Goal: Find specific page/section: Find specific page/section

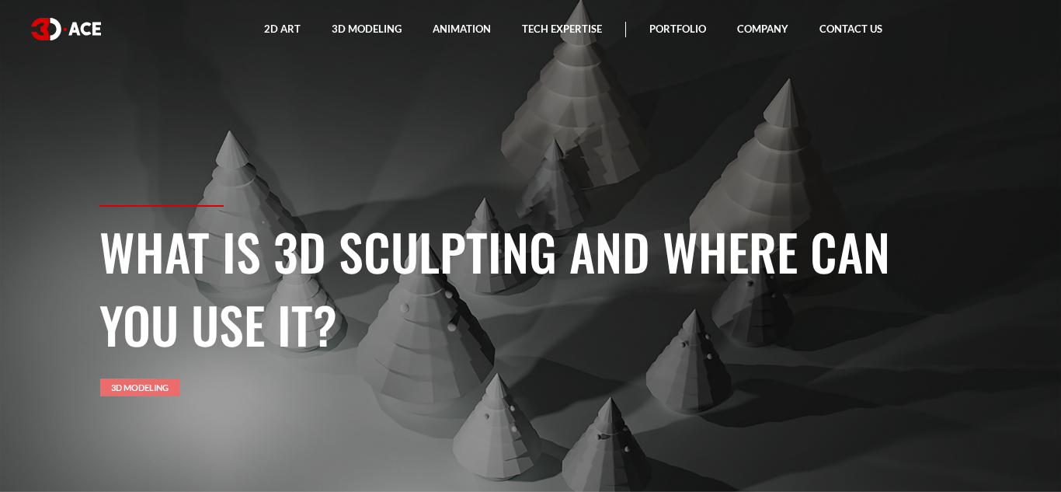
click at [118, 387] on link "3D Modeling" at bounding box center [139, 387] width 79 height 18
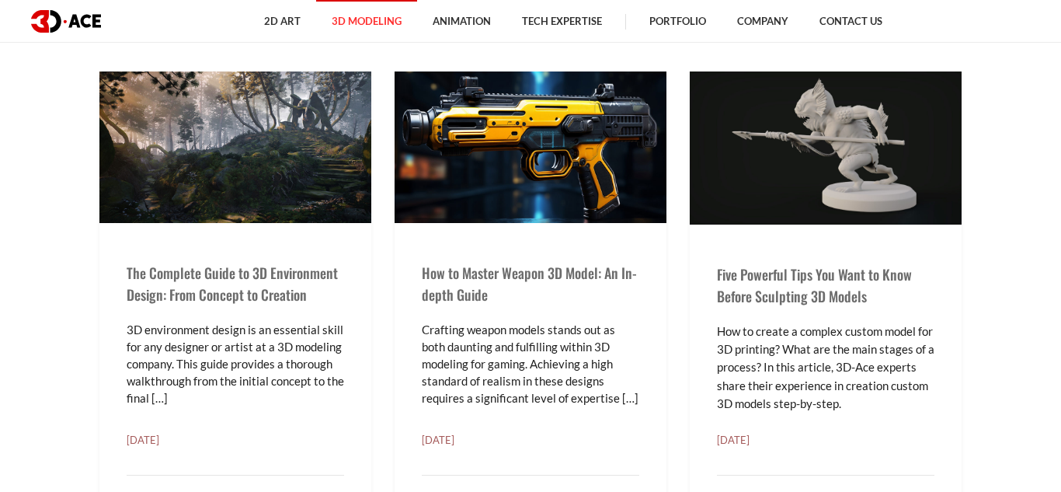
scroll to position [1584, 0]
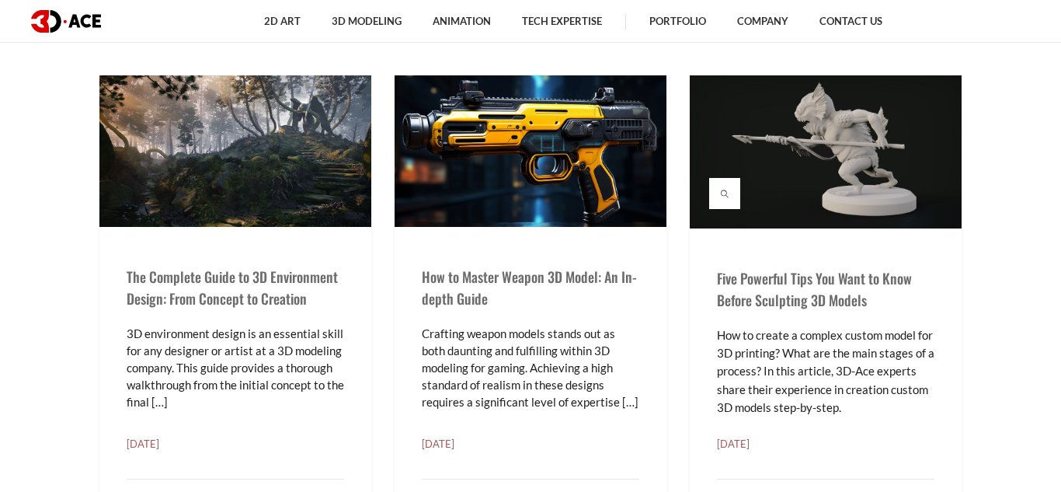
click at [822, 171] on img at bounding box center [826, 151] width 272 height 153
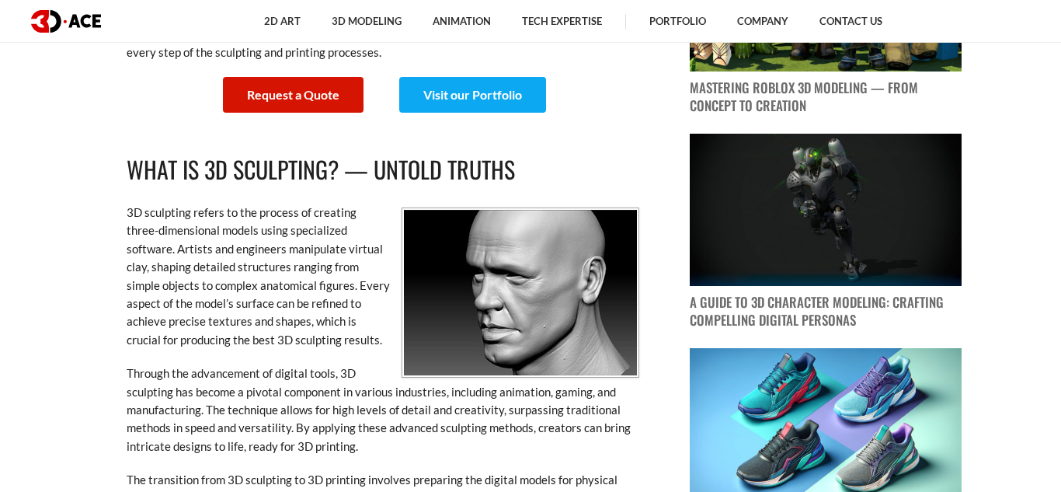
scroll to position [1087, 0]
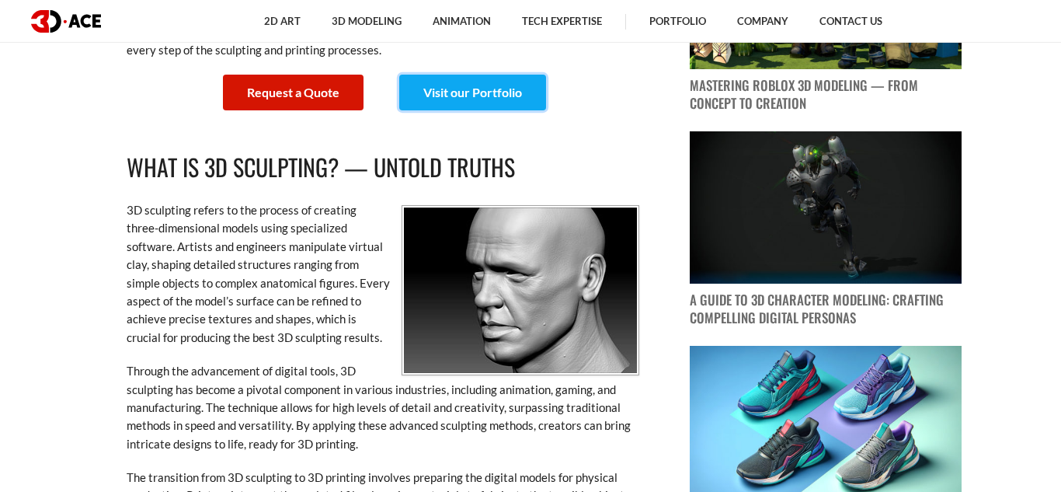
click at [532, 89] on link "Visit our Portfolio" at bounding box center [472, 93] width 147 height 36
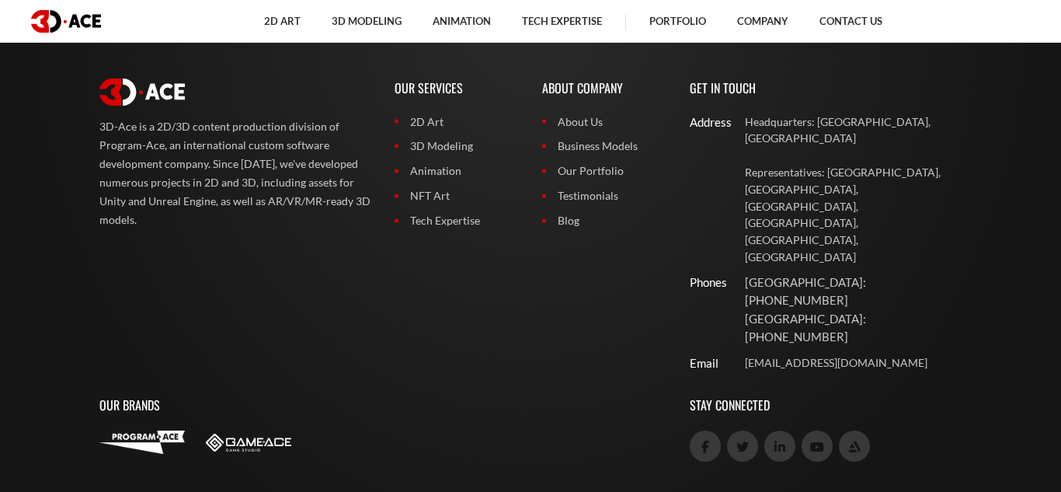
scroll to position [11354, 0]
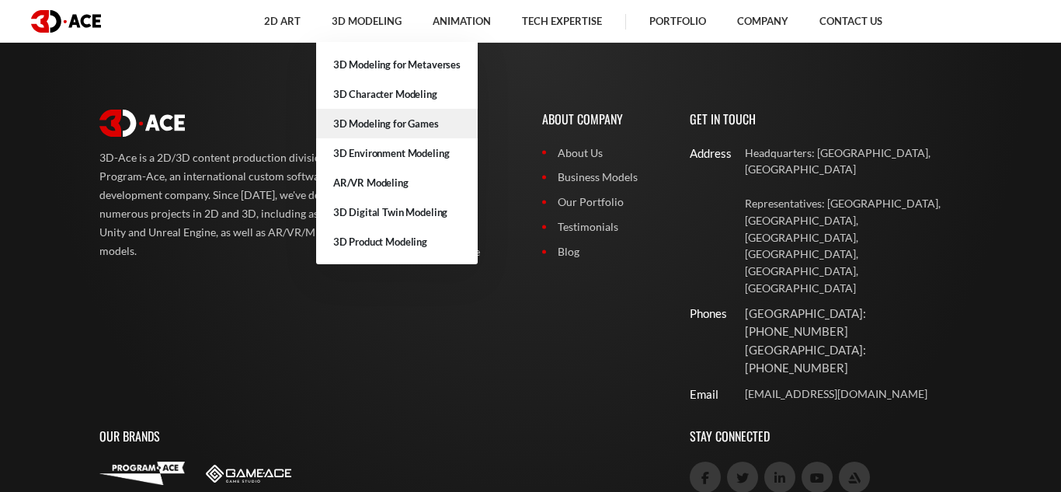
click at [423, 127] on link "3D Modeling for Games" at bounding box center [397, 124] width 162 height 30
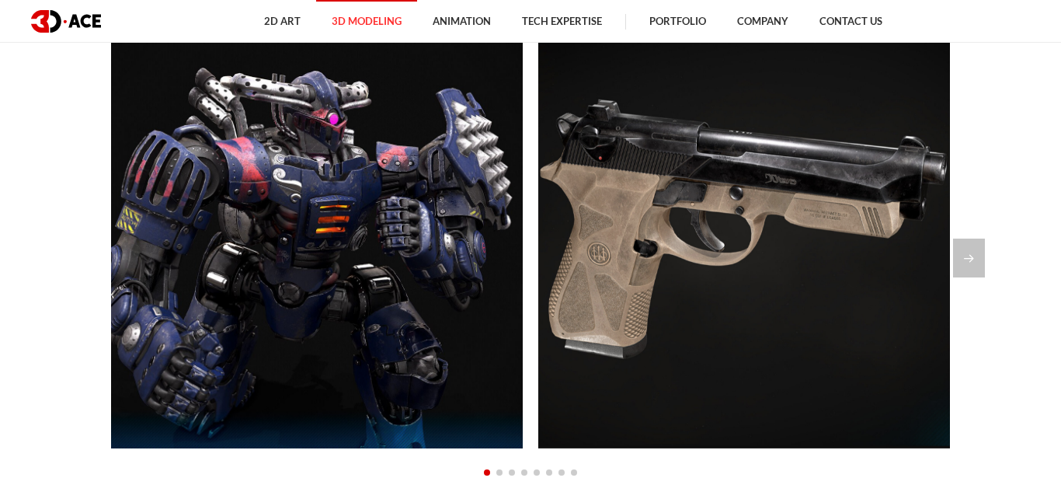
scroll to position [1180, 0]
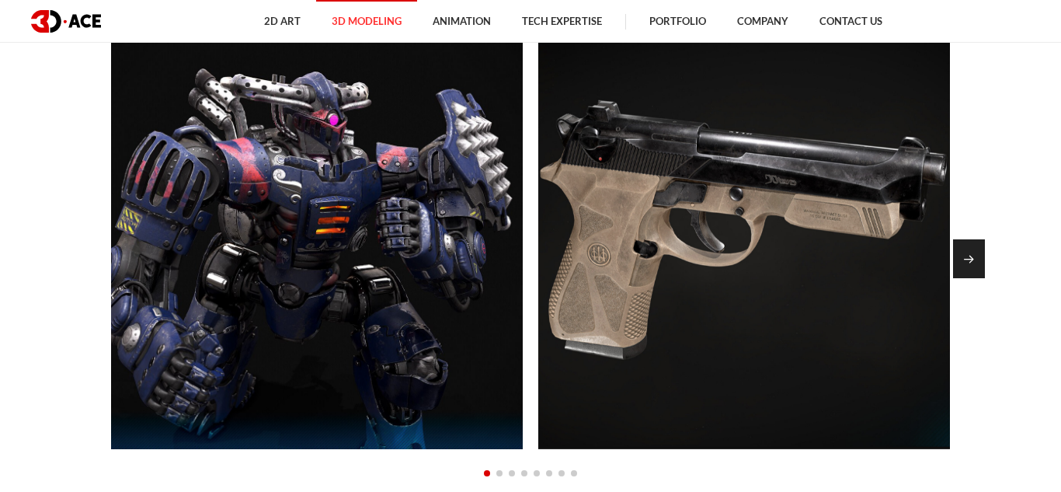
click at [976, 259] on div "Next slide" at bounding box center [969, 258] width 32 height 39
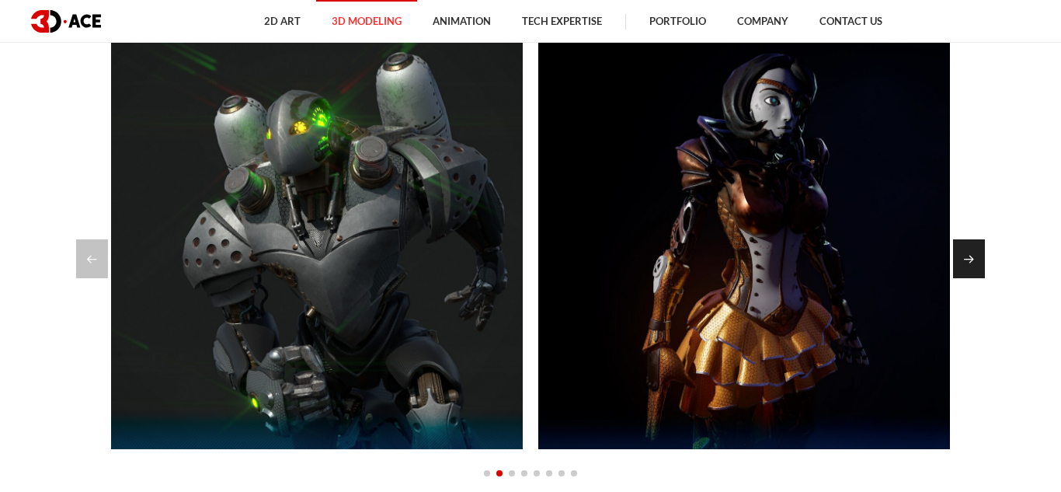
click at [978, 269] on div "Next slide" at bounding box center [969, 258] width 32 height 39
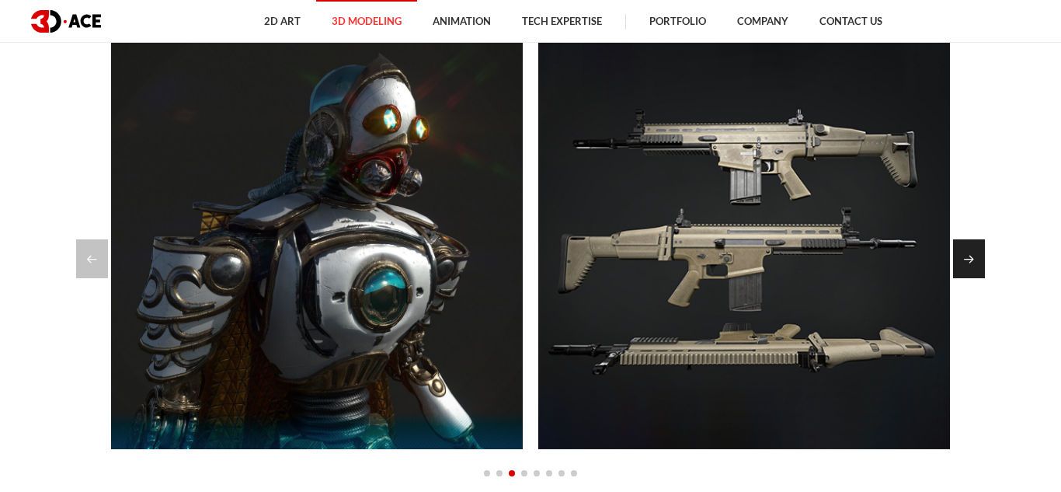
click at [978, 270] on div "Next slide" at bounding box center [969, 258] width 32 height 39
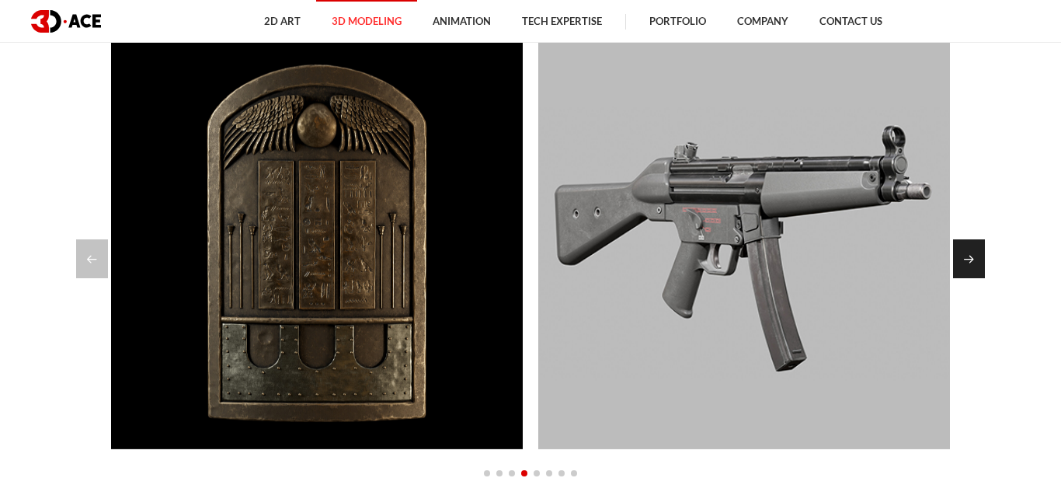
click at [978, 269] on div "Next slide" at bounding box center [969, 258] width 32 height 39
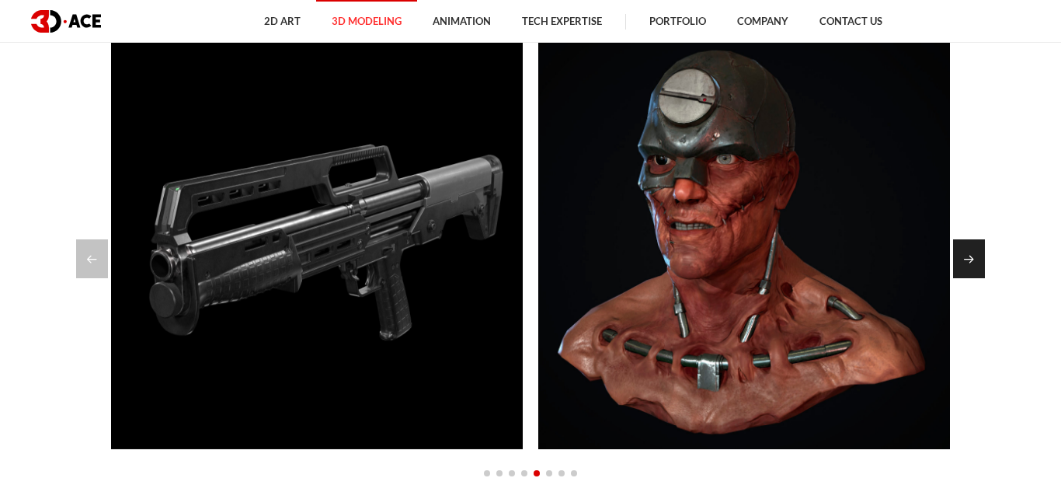
click at [978, 269] on div "Next slide" at bounding box center [969, 258] width 32 height 39
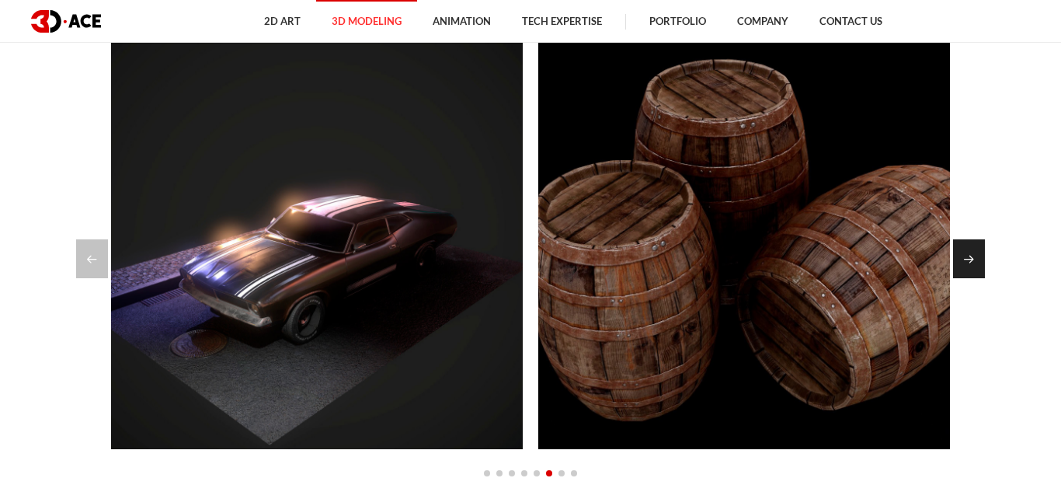
click at [978, 270] on div "Next slide" at bounding box center [969, 258] width 32 height 39
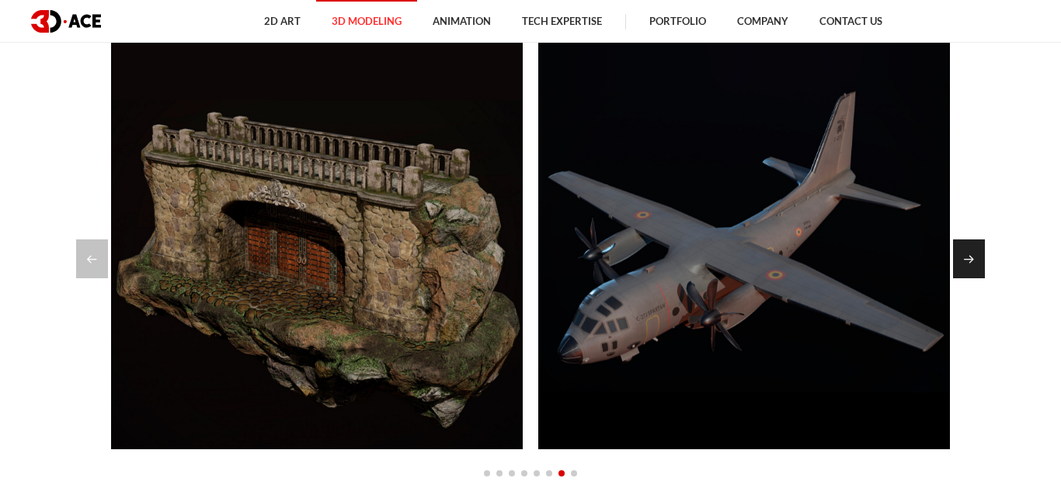
click at [982, 269] on div "Next slide" at bounding box center [969, 258] width 32 height 39
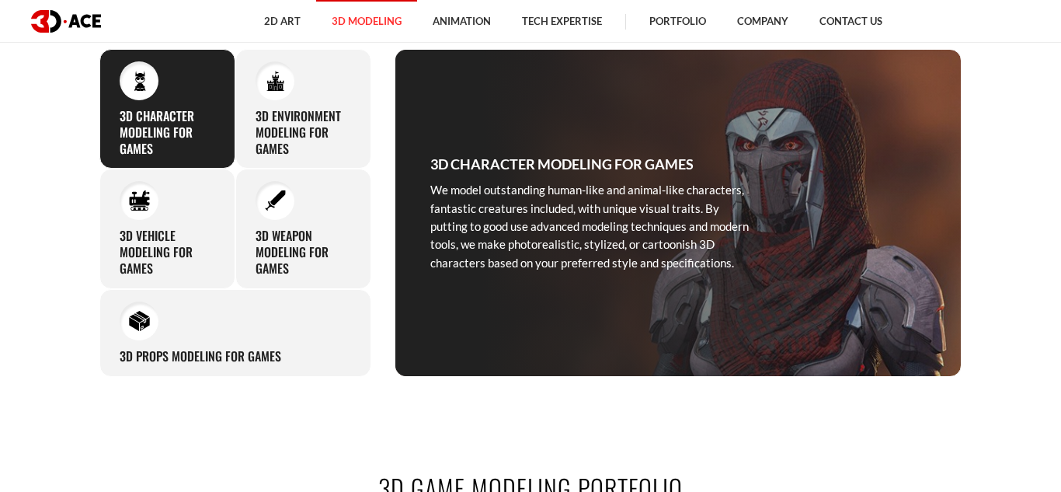
scroll to position [621, 0]
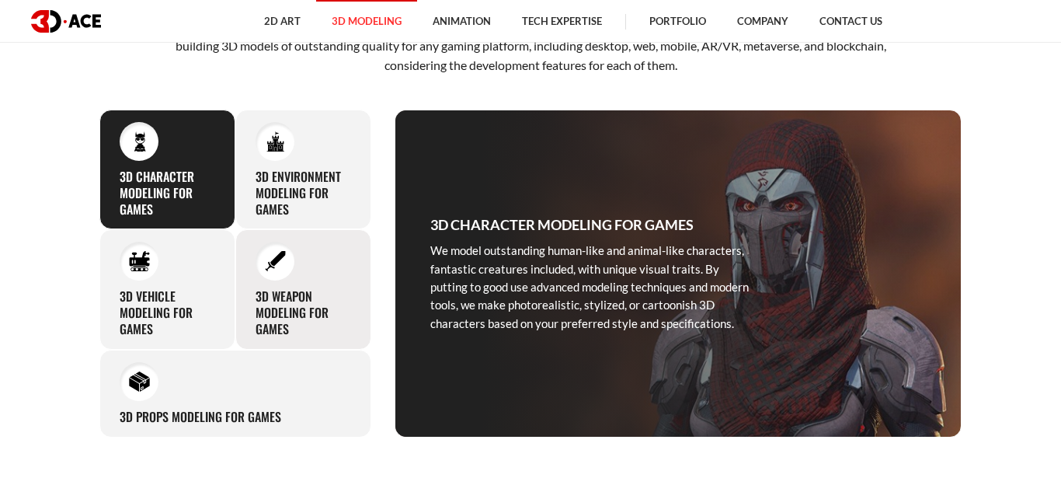
click at [290, 326] on h3 "3D Weapon Modeling for Games" at bounding box center [303, 312] width 96 height 48
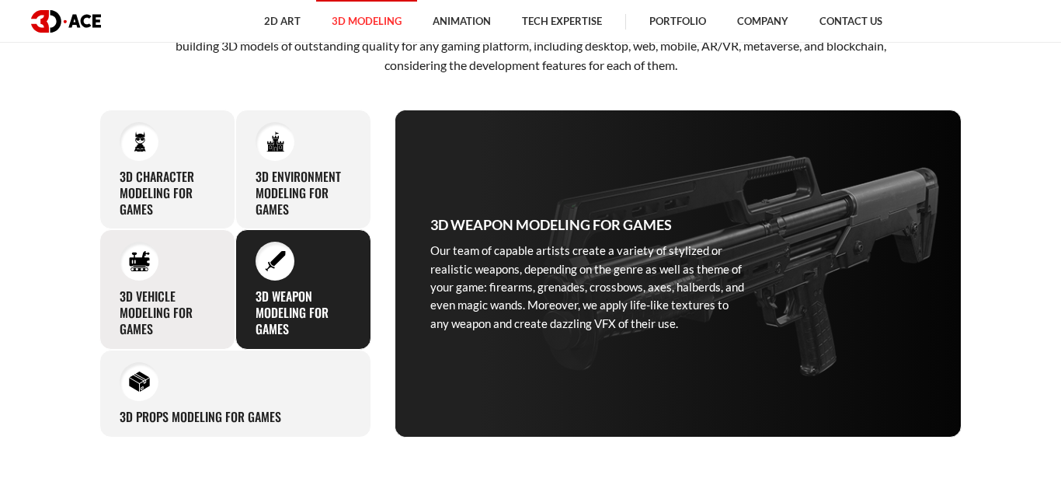
click at [165, 261] on div "3D Vehicle Modeling for Games With hundreds of successful game projects behind …" at bounding box center [167, 289] width 136 height 120
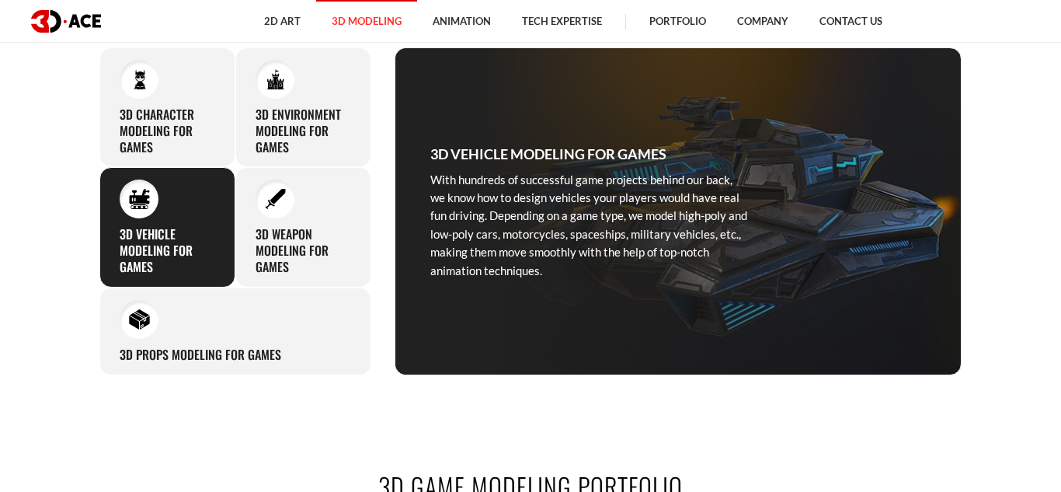
scroll to position [652, 0]
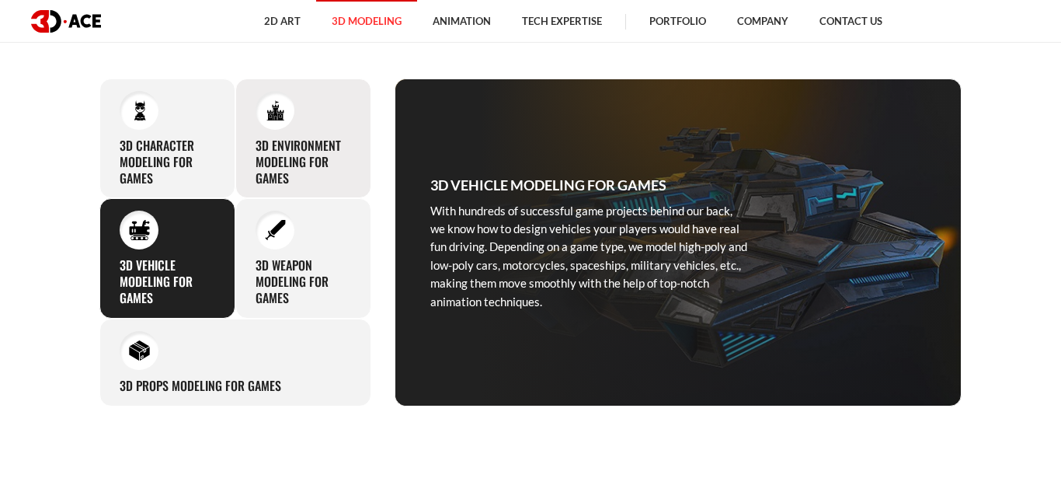
click at [317, 157] on h3 "3D Environment Modeling for Games" at bounding box center [303, 161] width 96 height 48
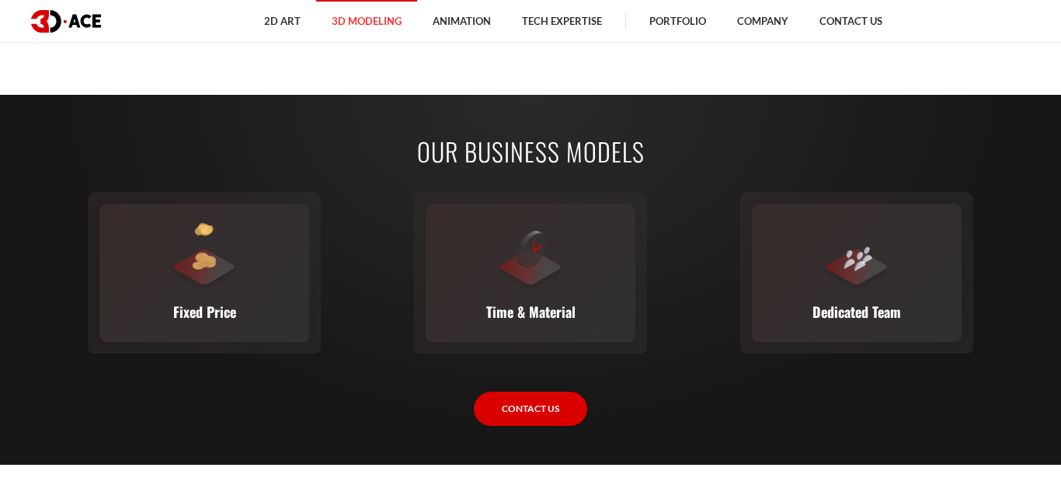
scroll to position [2174, 0]
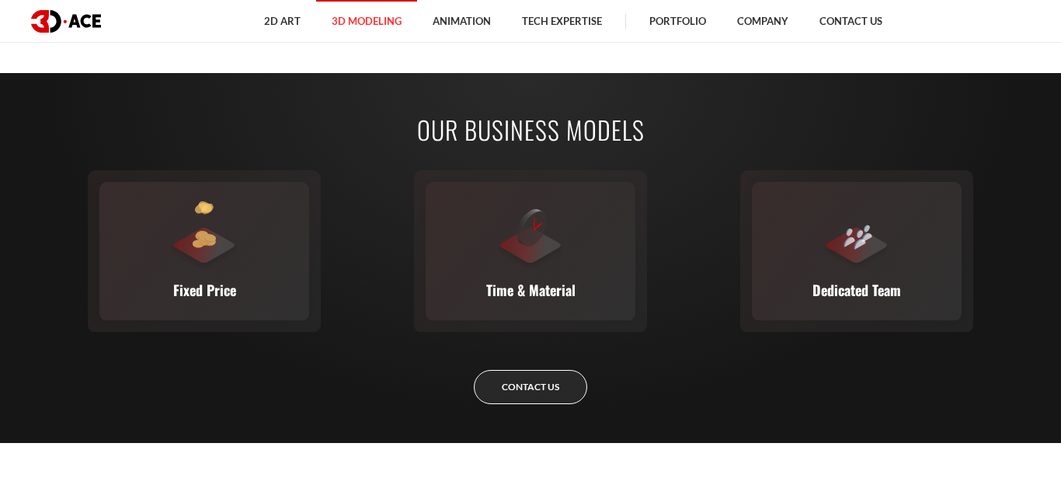
click at [492, 391] on link "Contact Us" at bounding box center [530, 387] width 113 height 35
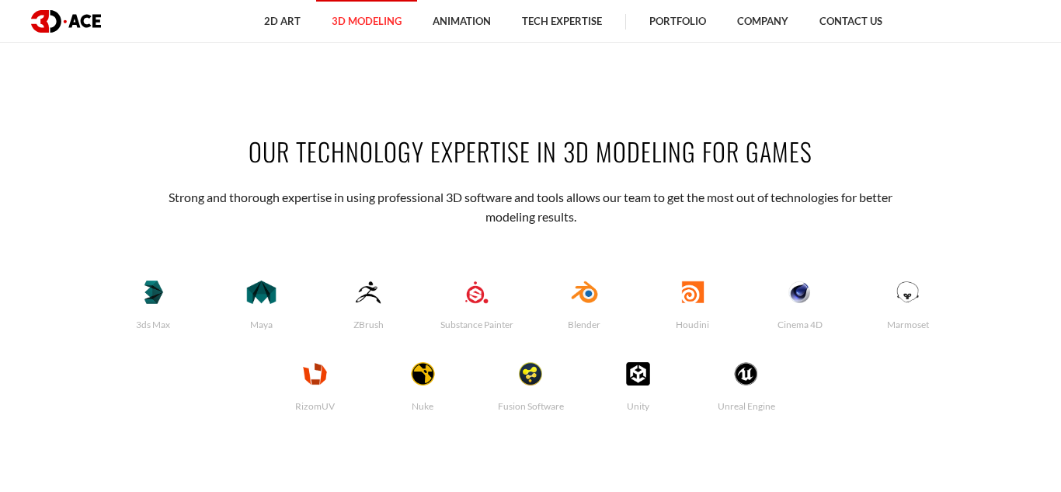
scroll to position [3109, 0]
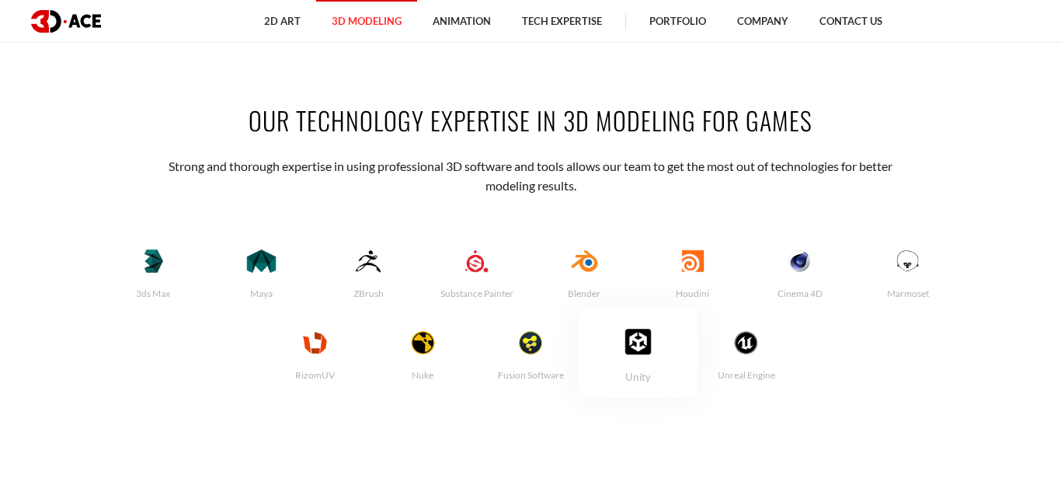
click at [635, 339] on img at bounding box center [638, 341] width 76 height 26
click at [631, 342] on img at bounding box center [638, 341] width 76 height 26
